Goal: Task Accomplishment & Management: Manage account settings

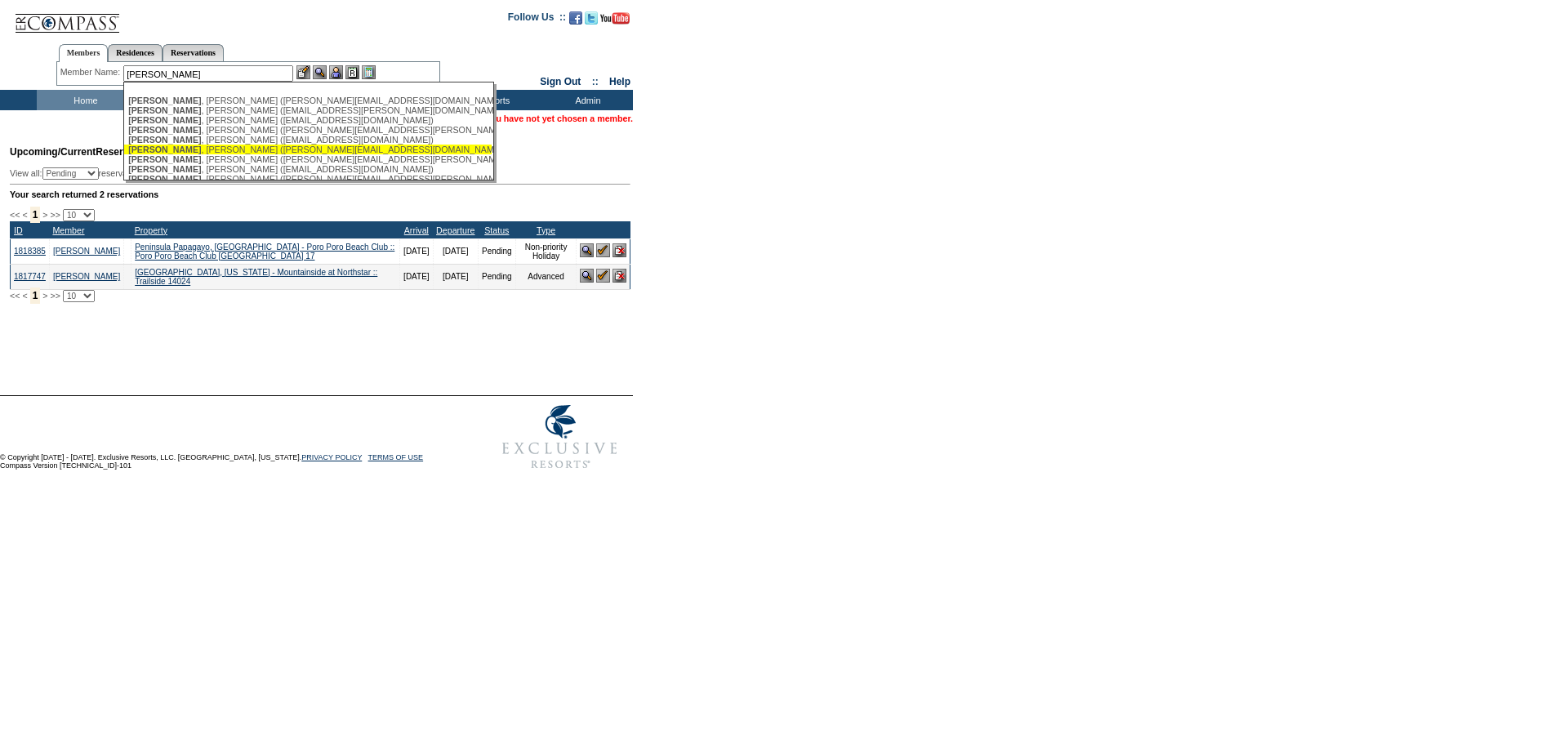
click at [249, 155] on div "[PERSON_NAME] ([PERSON_NAME][EMAIL_ADDRESS][DOMAIN_NAME])" at bounding box center [308, 149] width 359 height 10
type input "[PERSON_NAME] ([PERSON_NAME][EMAIL_ADDRESS][DOMAIN_NAME])"
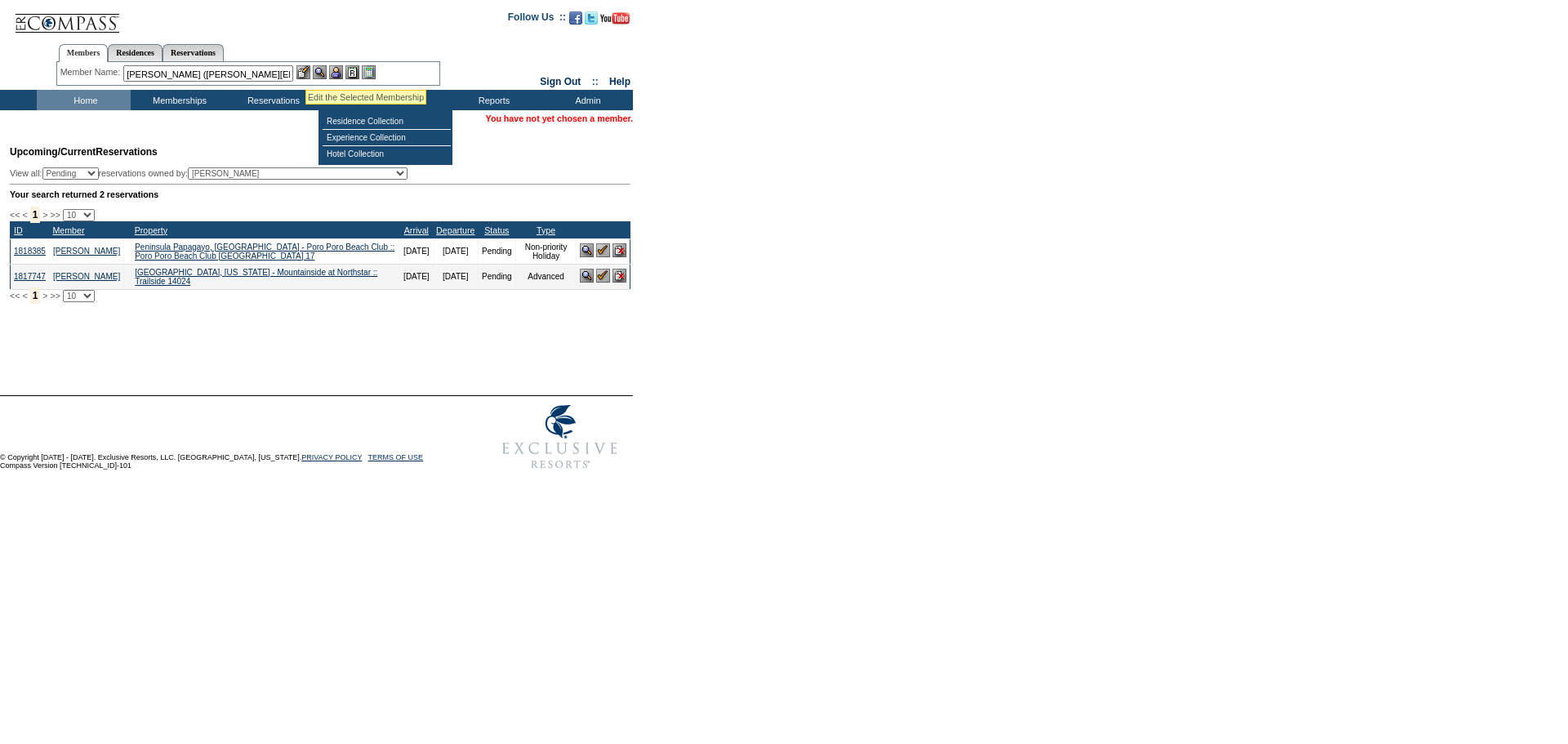
click at [306, 69] on img at bounding box center [304, 72] width 14 height 14
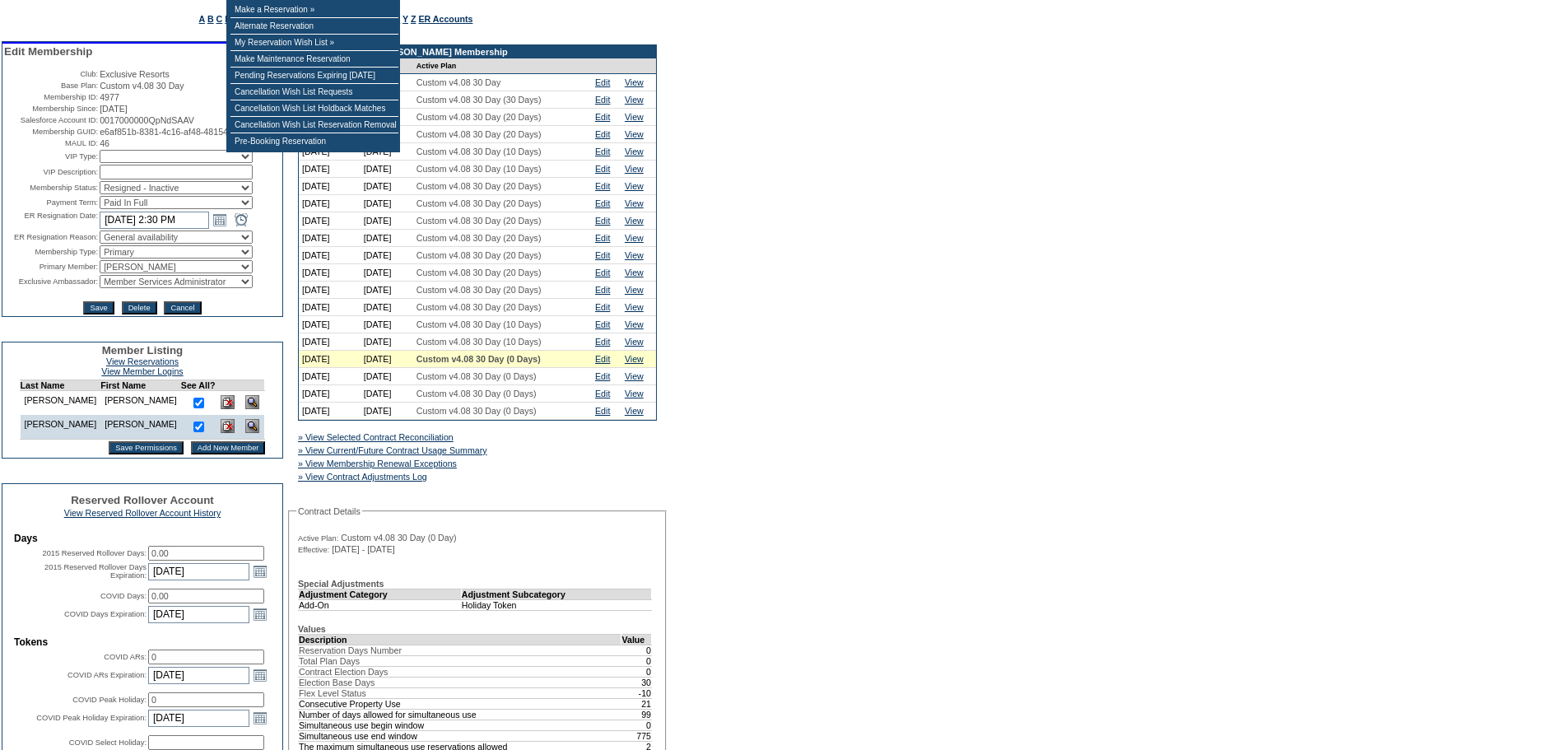
scroll to position [247, 0]
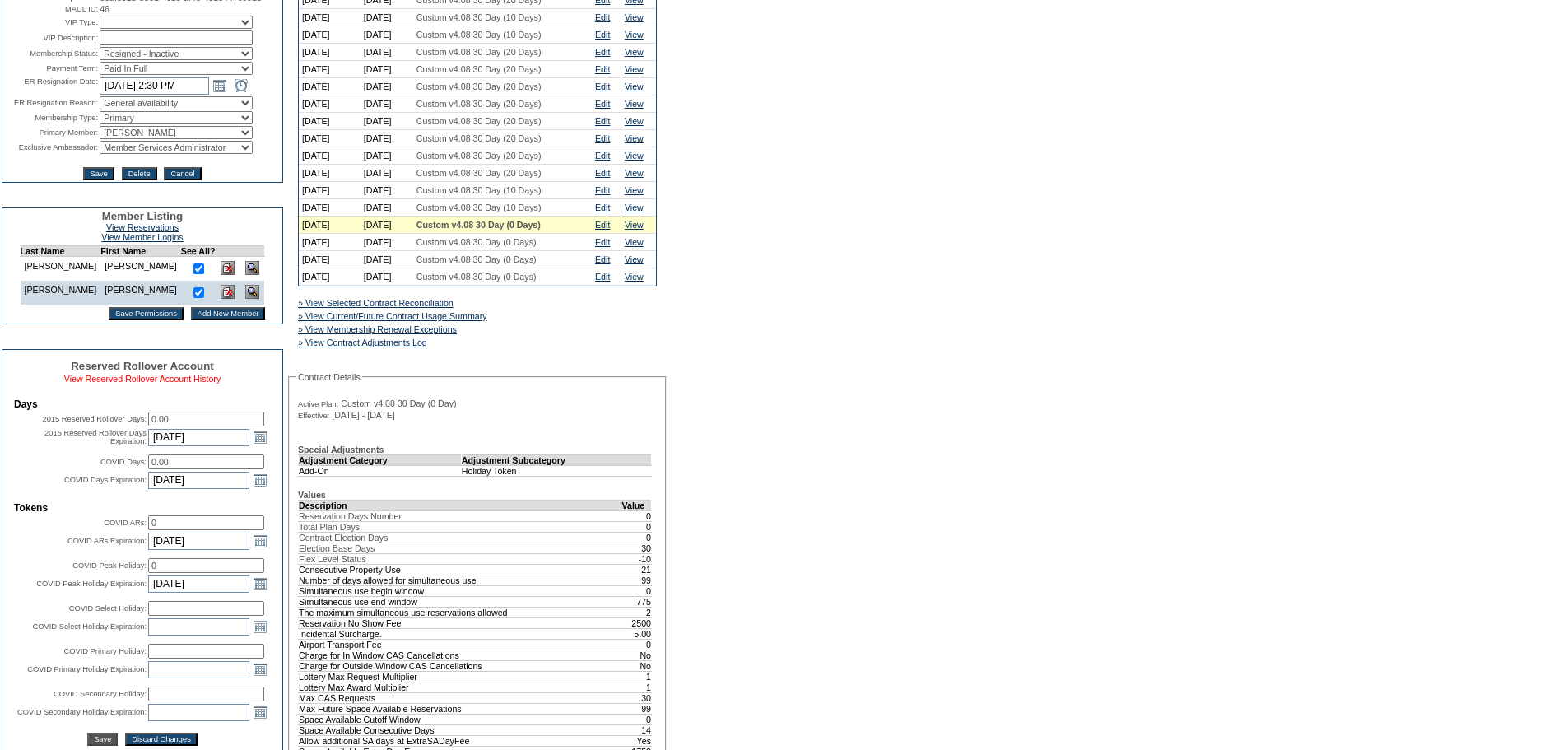
click at [157, 384] on link "View Reserved Rollover Account History" at bounding box center [142, 378] width 158 height 10
